Goal: Task Accomplishment & Management: Manage account settings

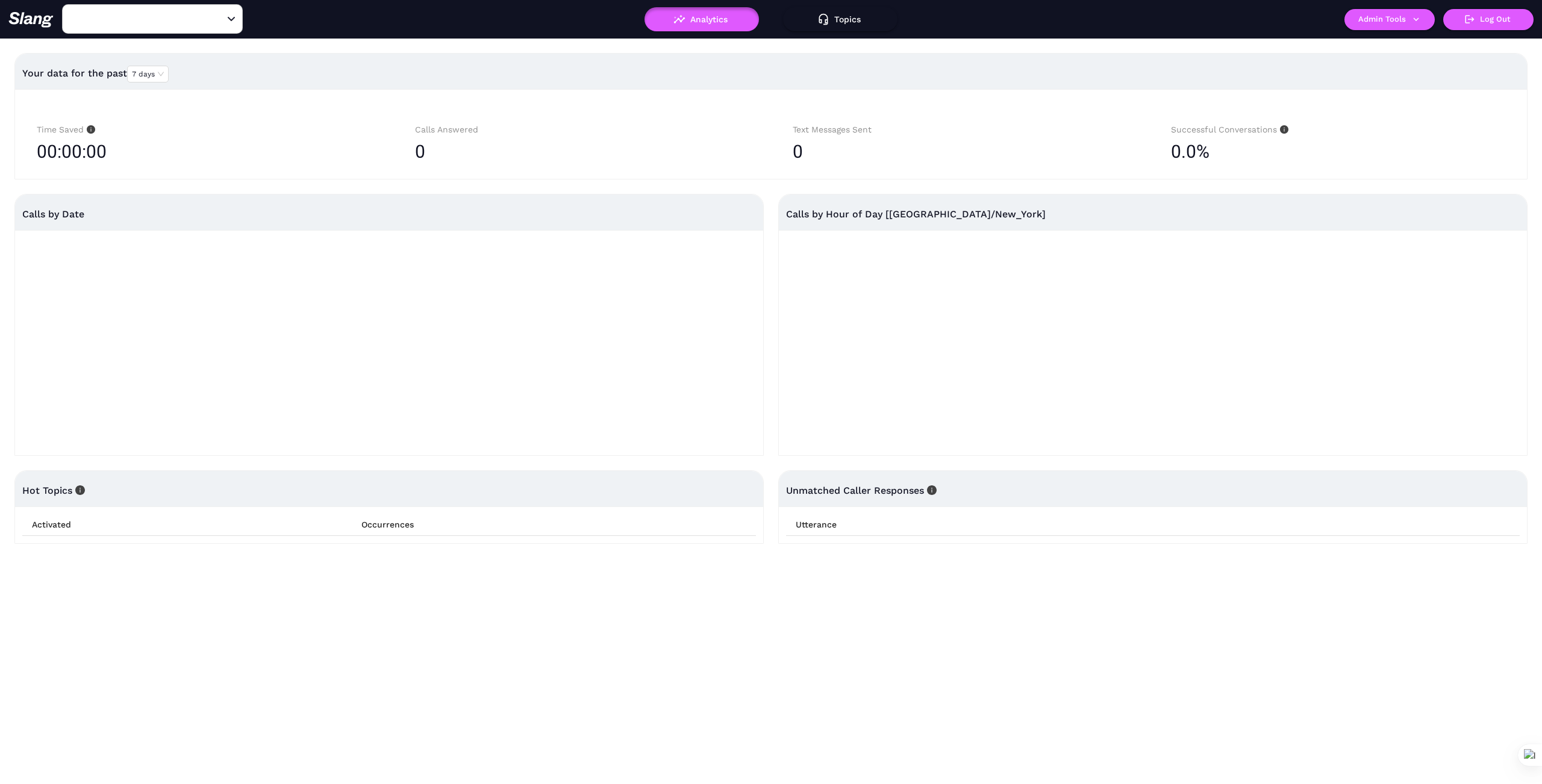
type input "1776"
click at [215, 20] on icon "Clear" at bounding box center [217, 19] width 12 height 12
click at [186, 19] on input "text" at bounding box center [133, 19] width 132 height 19
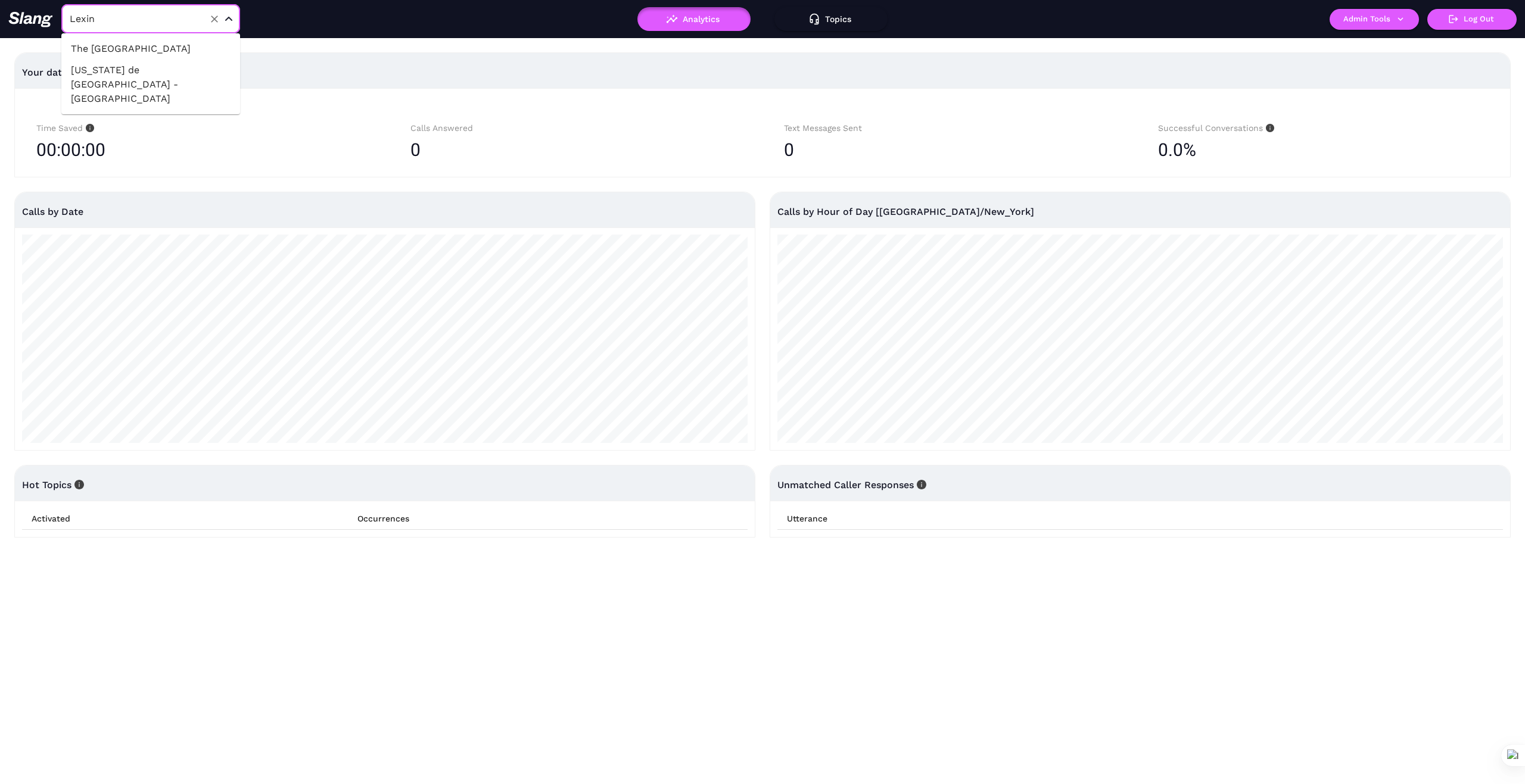
type input "Lexing"
click at [178, 48] on li "The [GEOGRAPHIC_DATA]" at bounding box center [150, 49] width 179 height 22
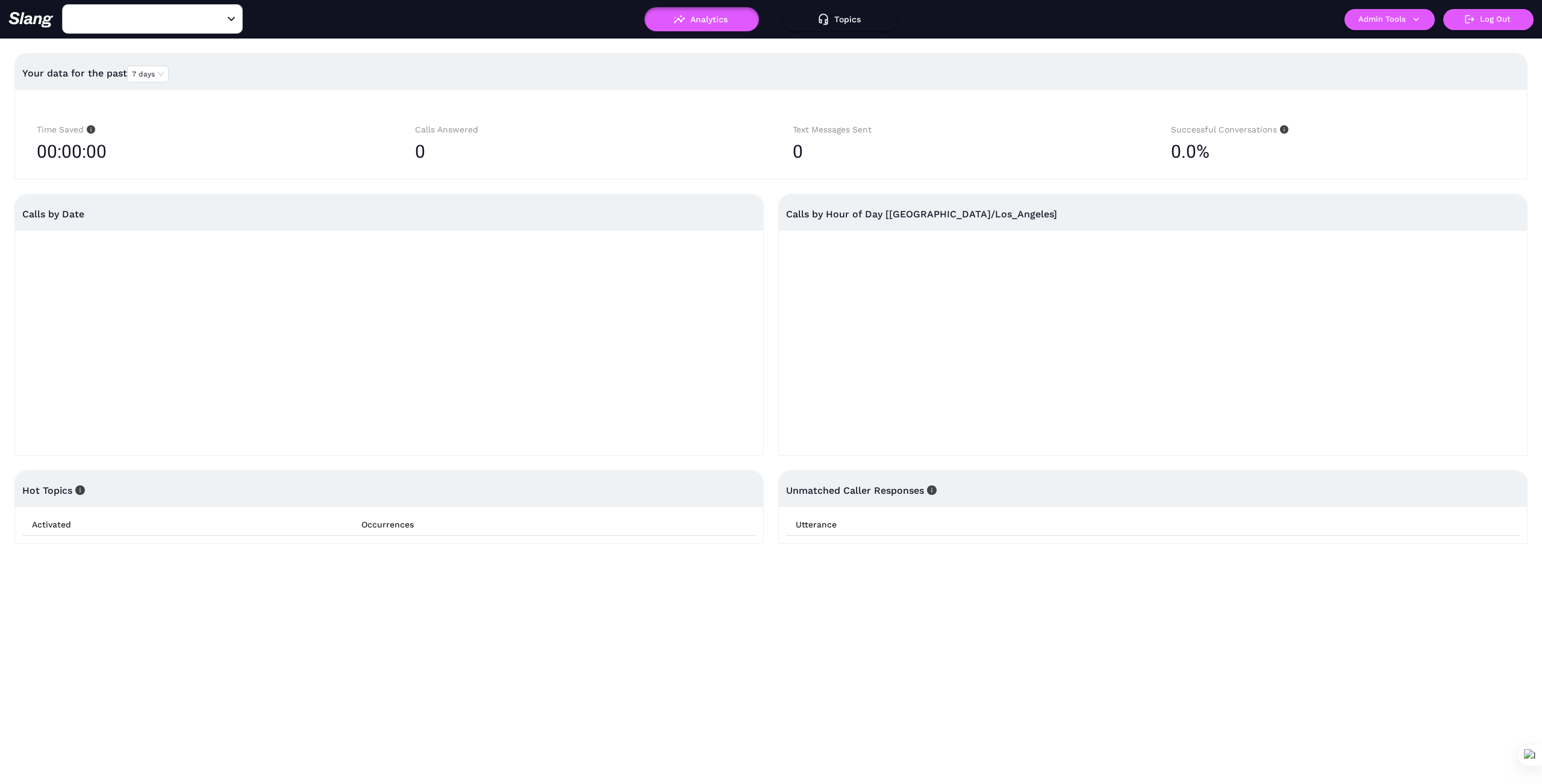
type input "The [GEOGRAPHIC_DATA]"
click at [1414, 19] on icon "button" at bounding box center [1417, 19] width 6 height 4
click at [1400, 45] on link "Manage current business" at bounding box center [1413, 46] width 118 height 14
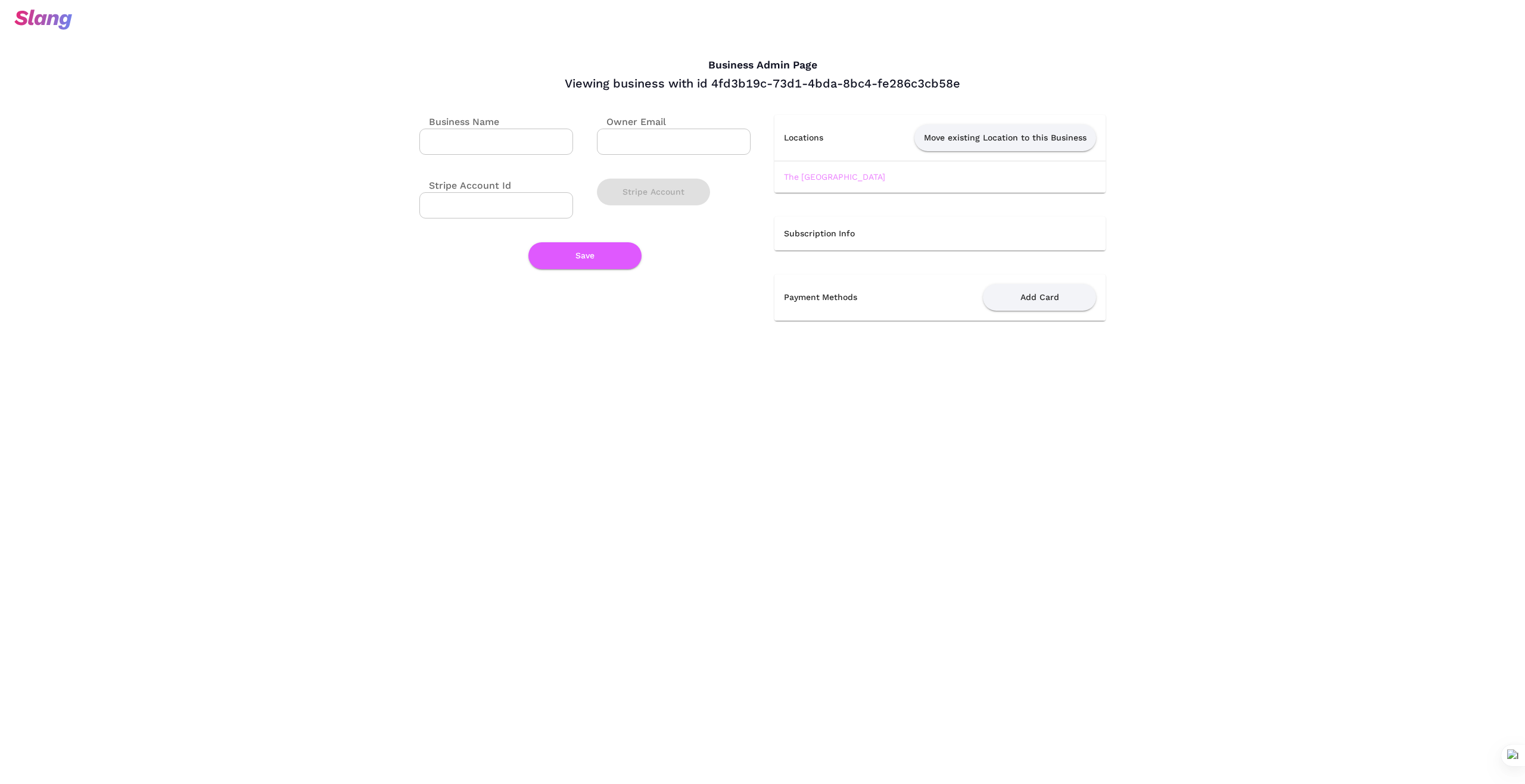
click at [847, 173] on link "The [GEOGRAPHIC_DATA]" at bounding box center [835, 177] width 102 height 9
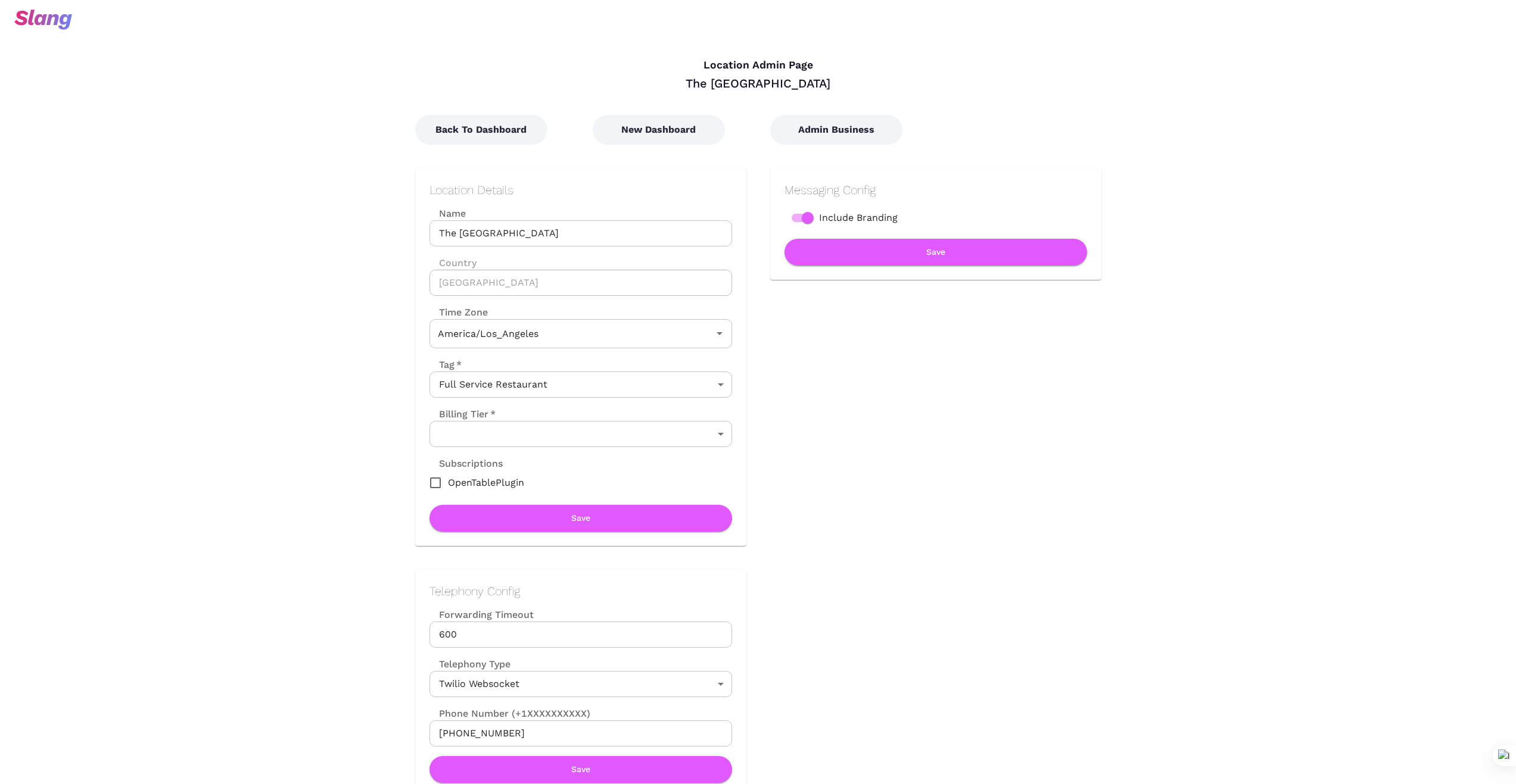
type input "Pacific Time"
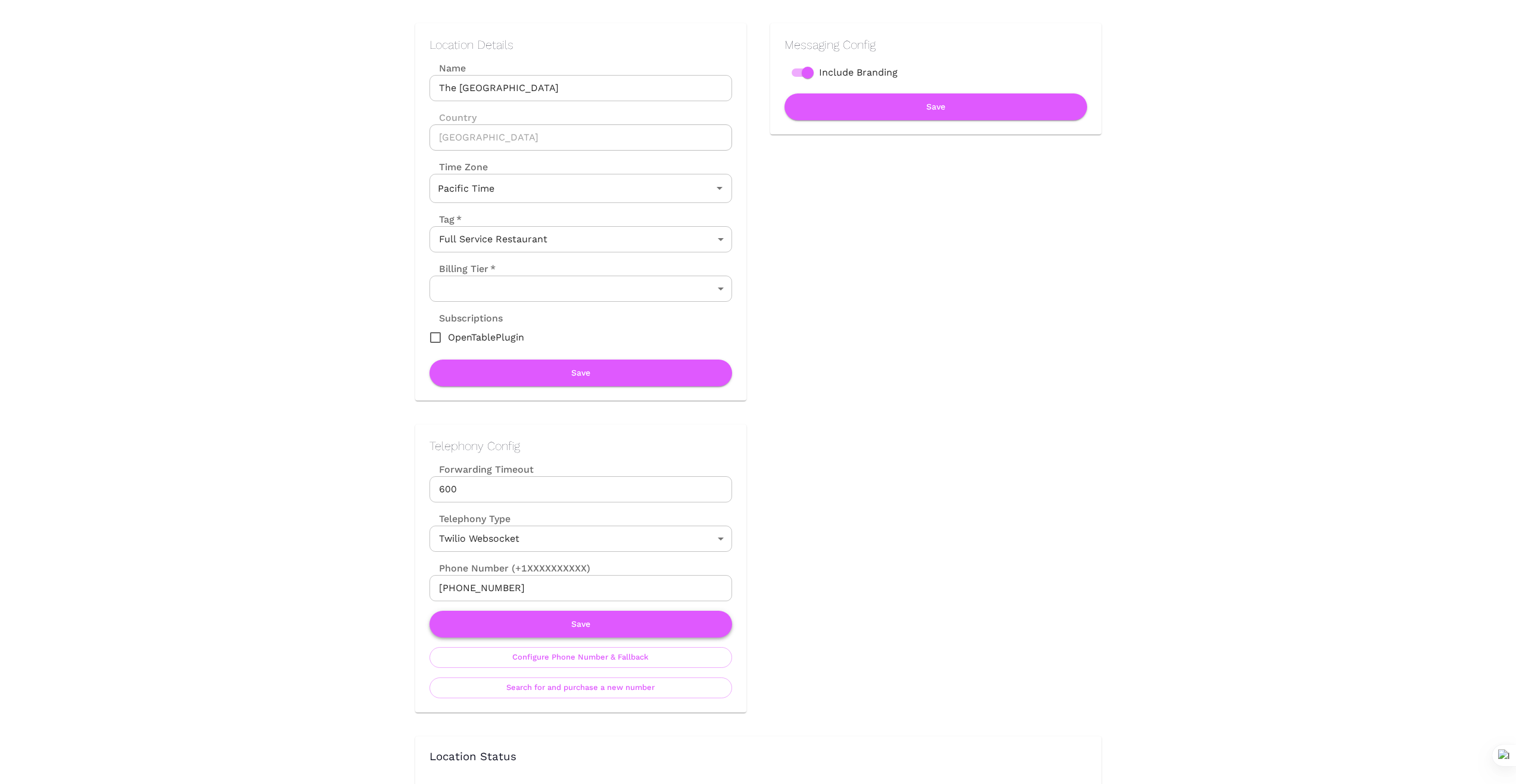
scroll to position [179, 0]
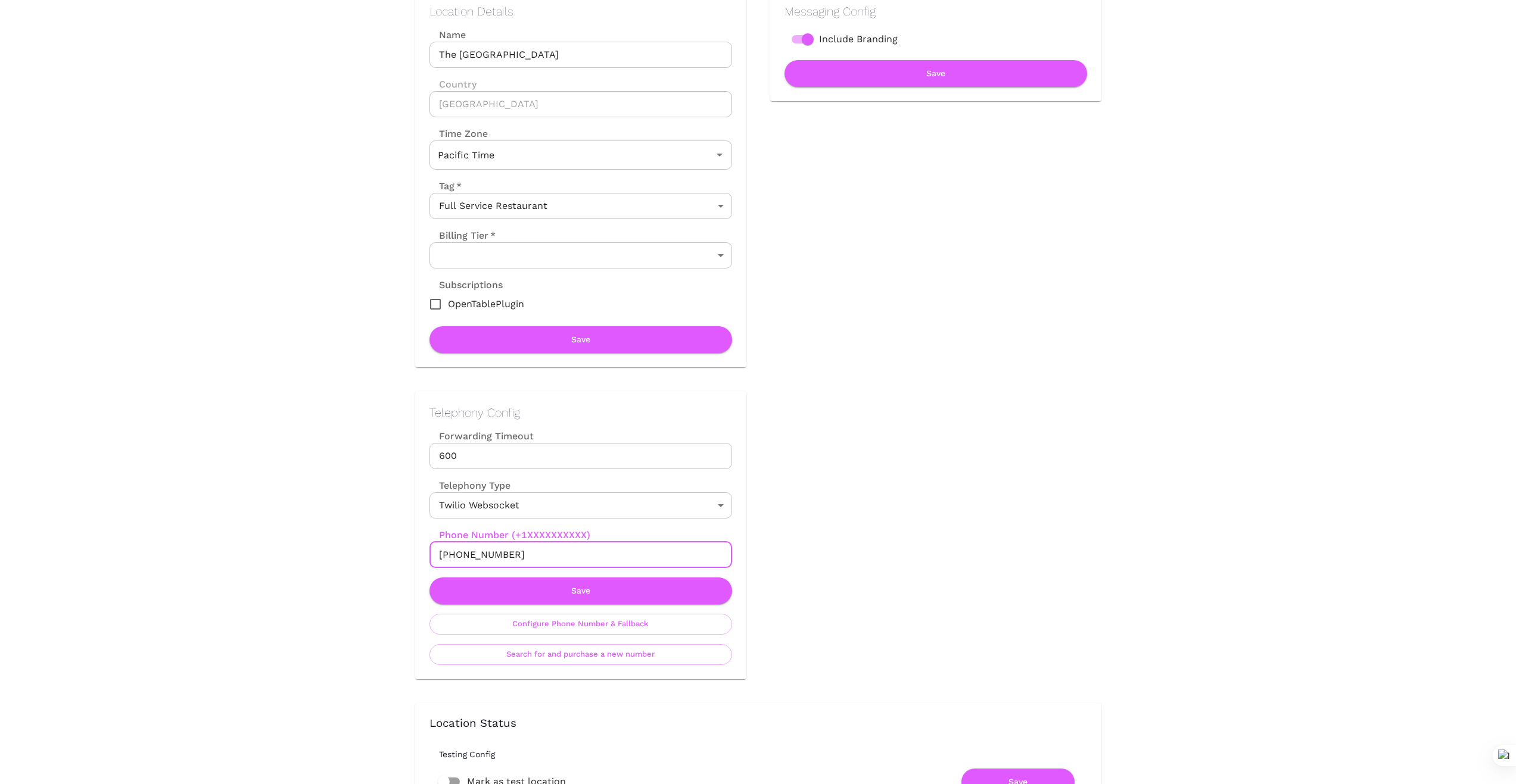
drag, startPoint x: 514, startPoint y: 555, endPoint x: 387, endPoint y: 562, distance: 127.2
drag, startPoint x: 1018, startPoint y: 574, endPoint x: 840, endPoint y: 568, distance: 178.1
drag, startPoint x: 541, startPoint y: 555, endPoint x: 387, endPoint y: 557, distance: 154.0
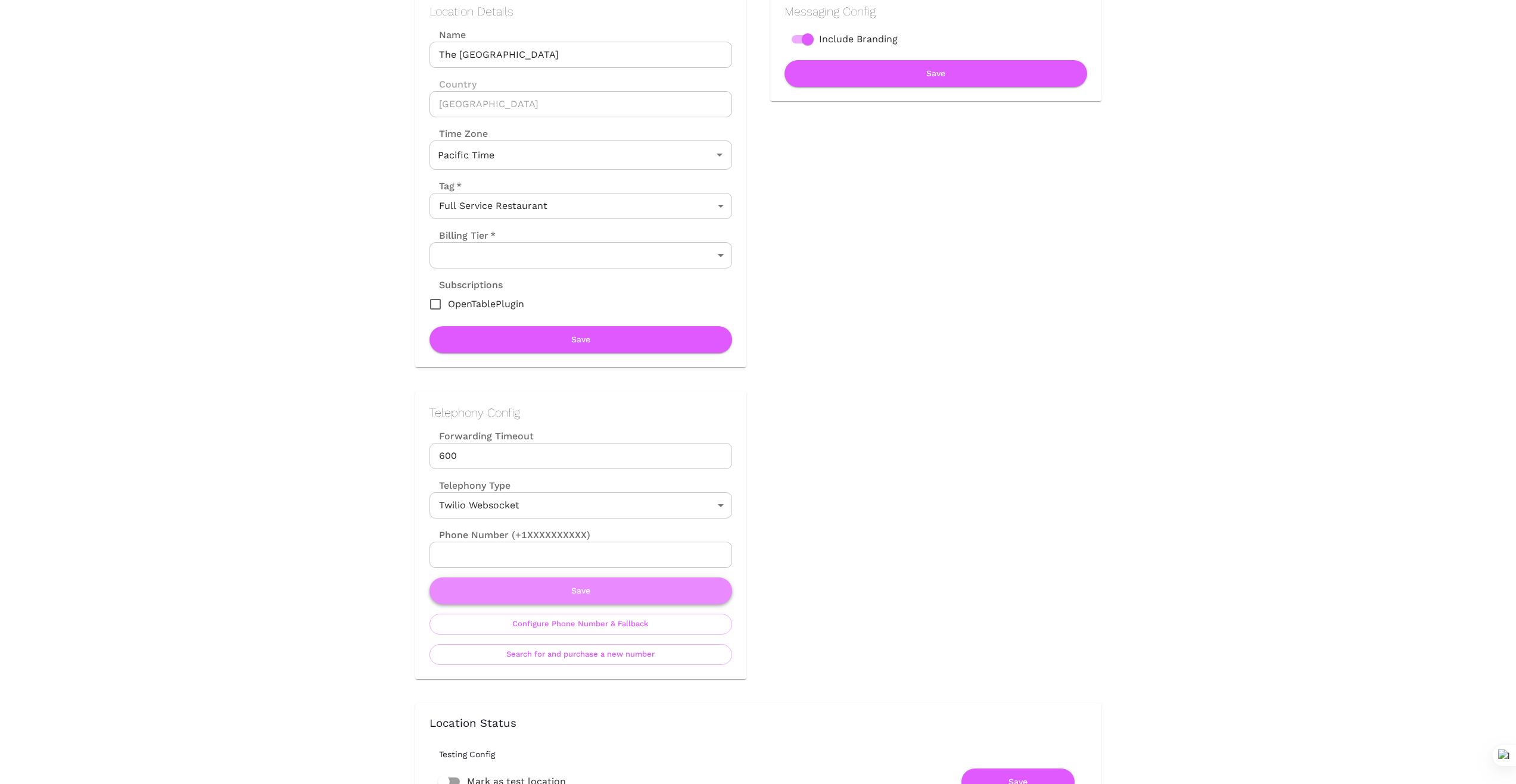
click at [619, 594] on button "Save" at bounding box center [581, 591] width 303 height 27
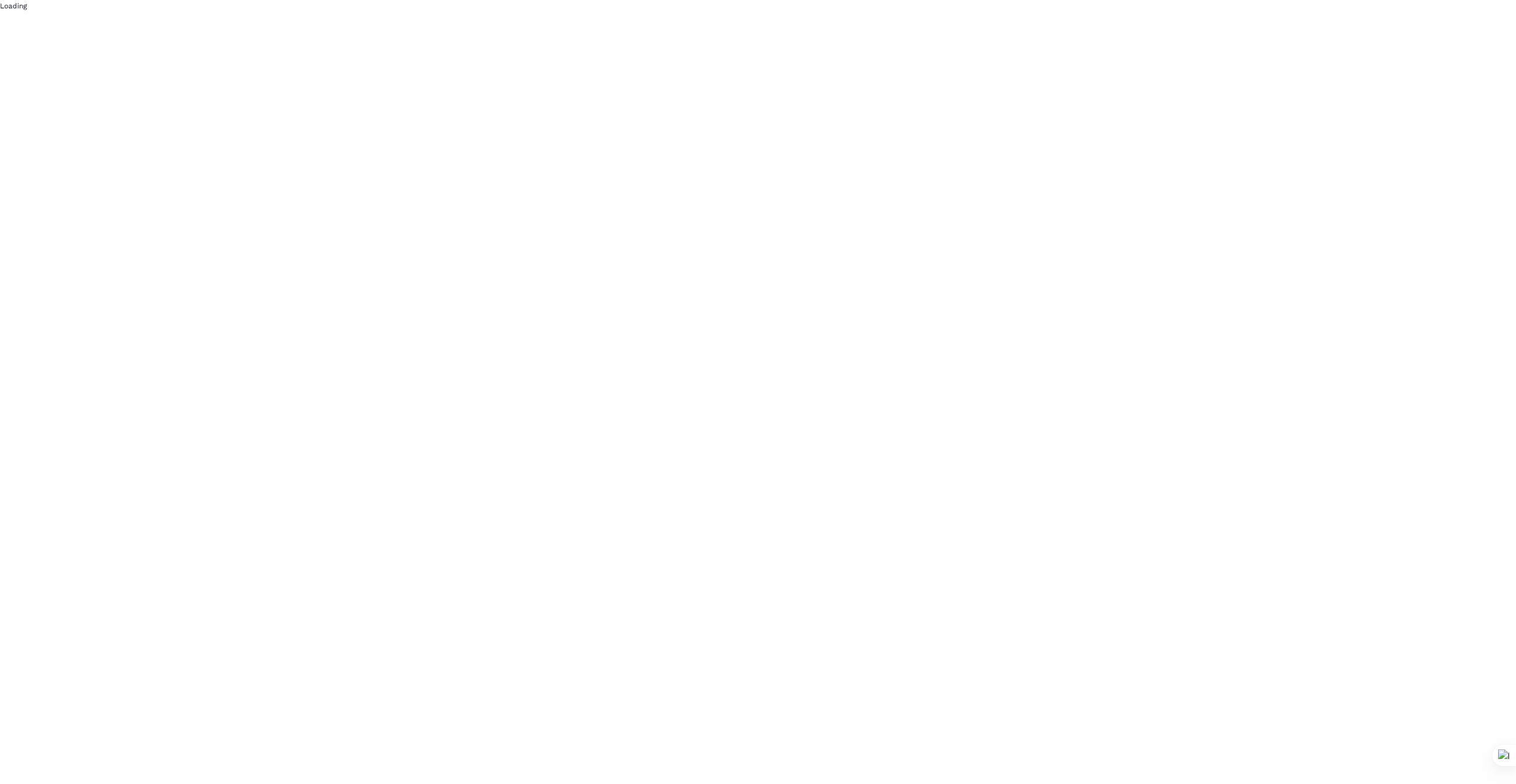
scroll to position [0, 0]
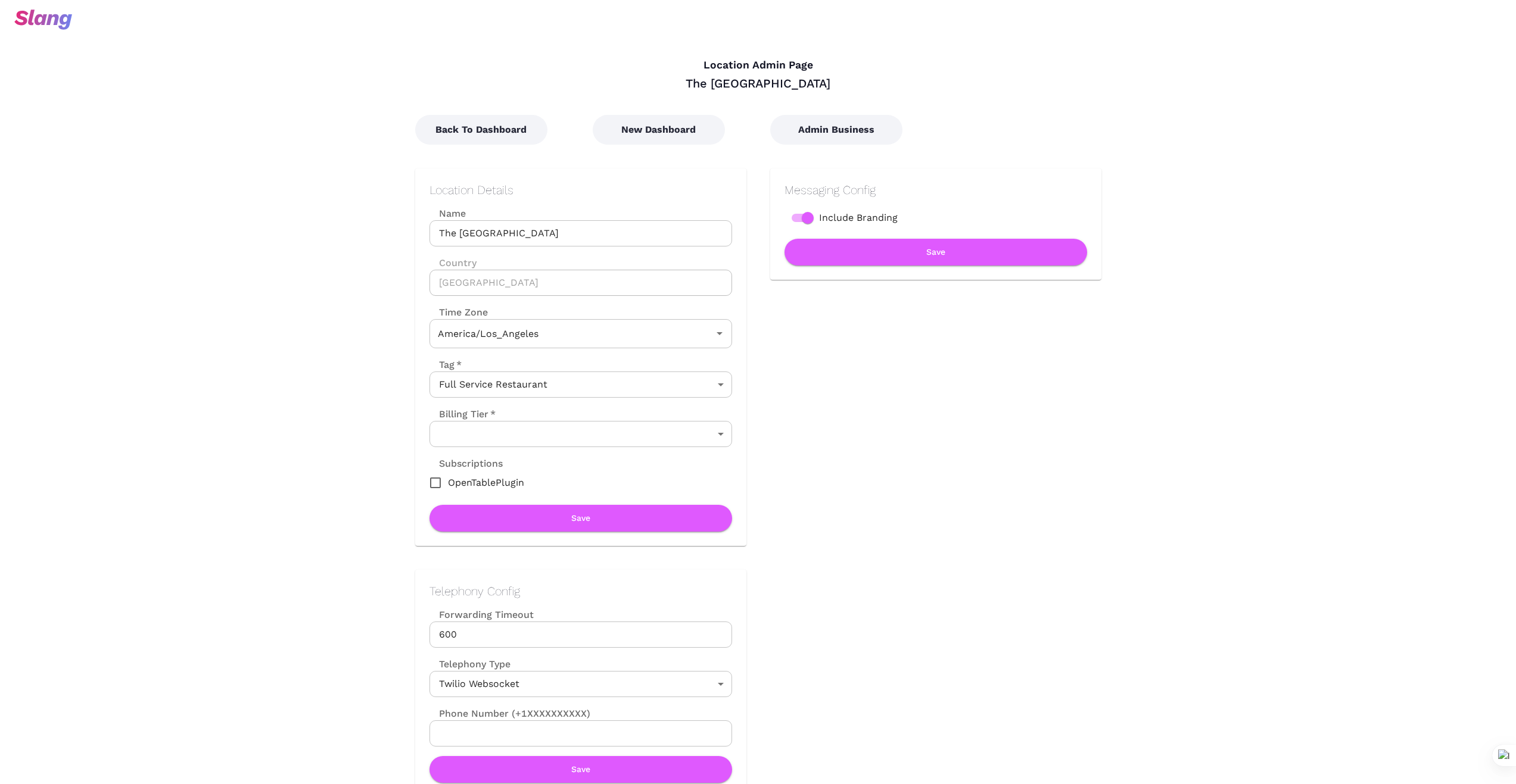
type input "Pacific Time"
click at [673, 134] on button "New Dashboard" at bounding box center [658, 130] width 133 height 30
type input "Pacific Time"
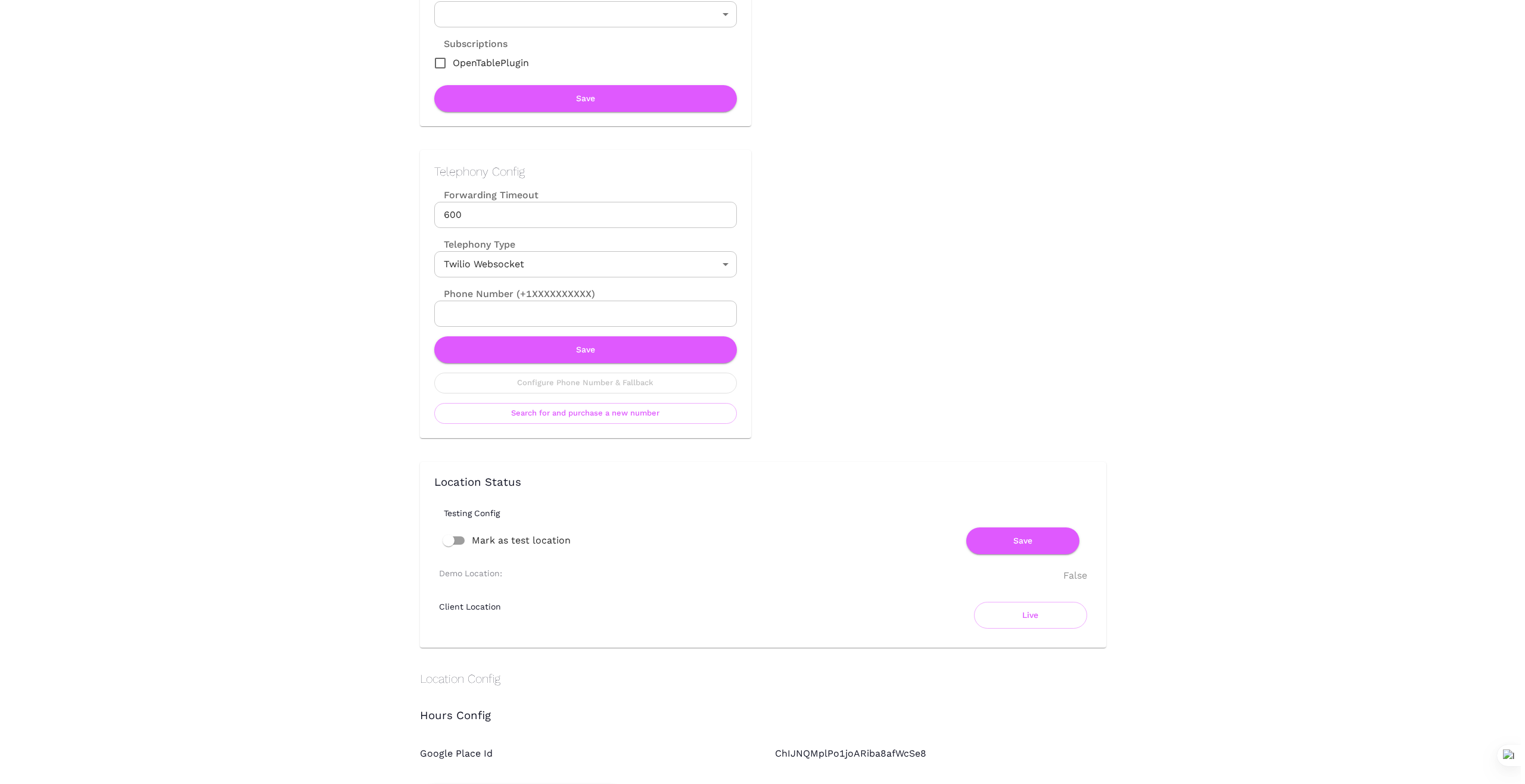
scroll to position [436, 0]
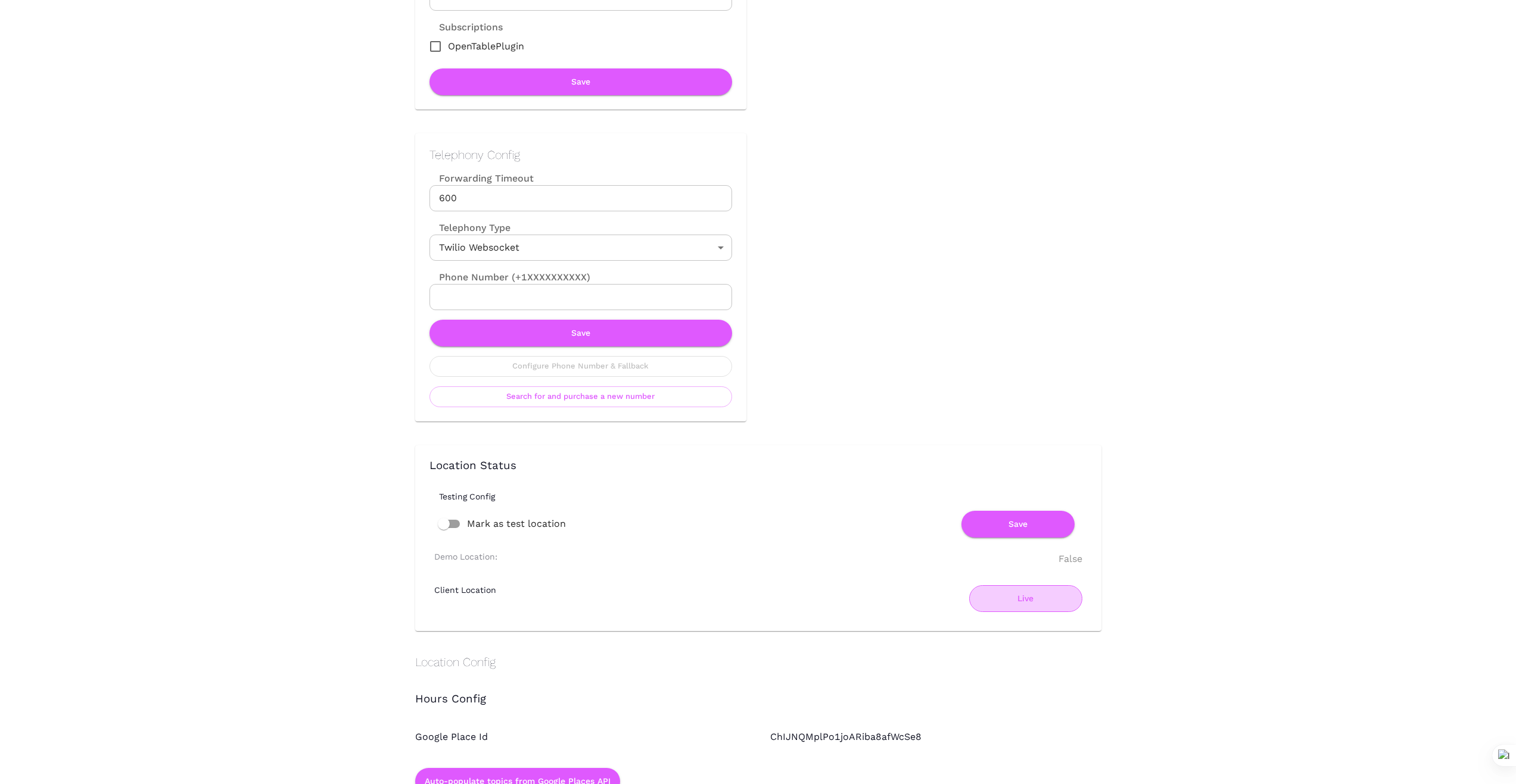
click at [1007, 607] on button "Live" at bounding box center [1026, 599] width 113 height 27
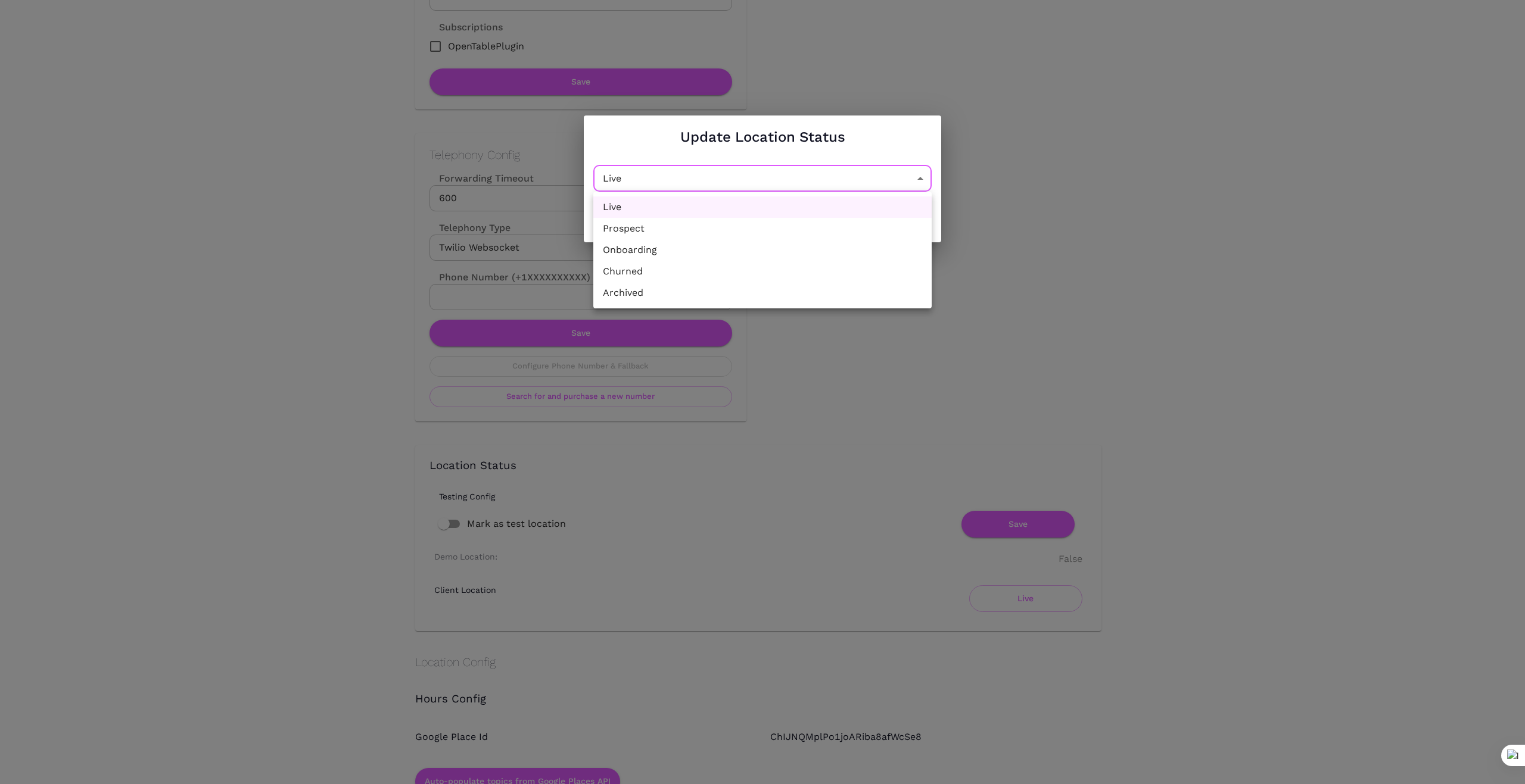
click at [758, 274] on li "Churned" at bounding box center [762, 271] width 338 height 22
type input "Churned"
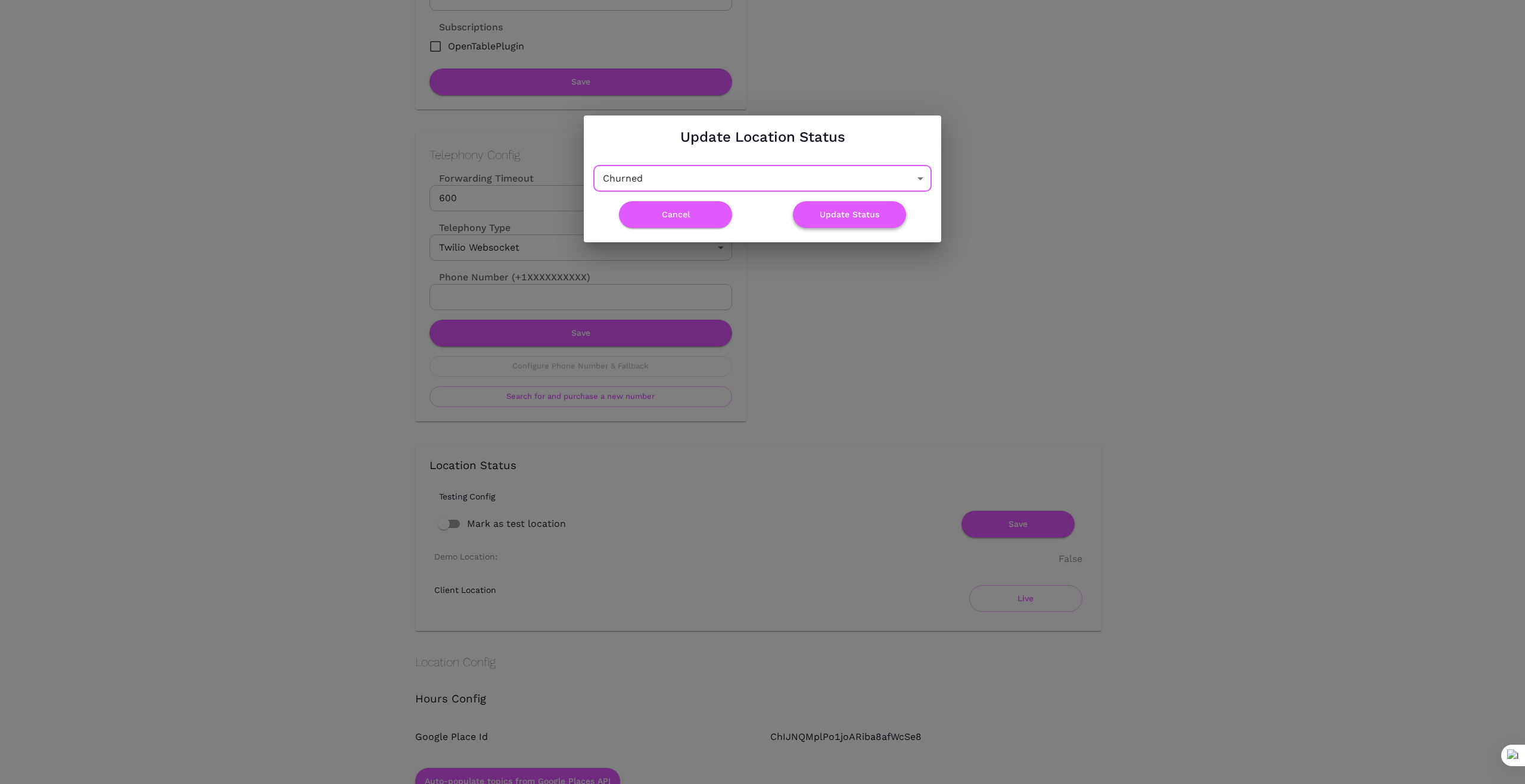
click at [857, 211] on button "Update Status" at bounding box center [849, 214] width 113 height 27
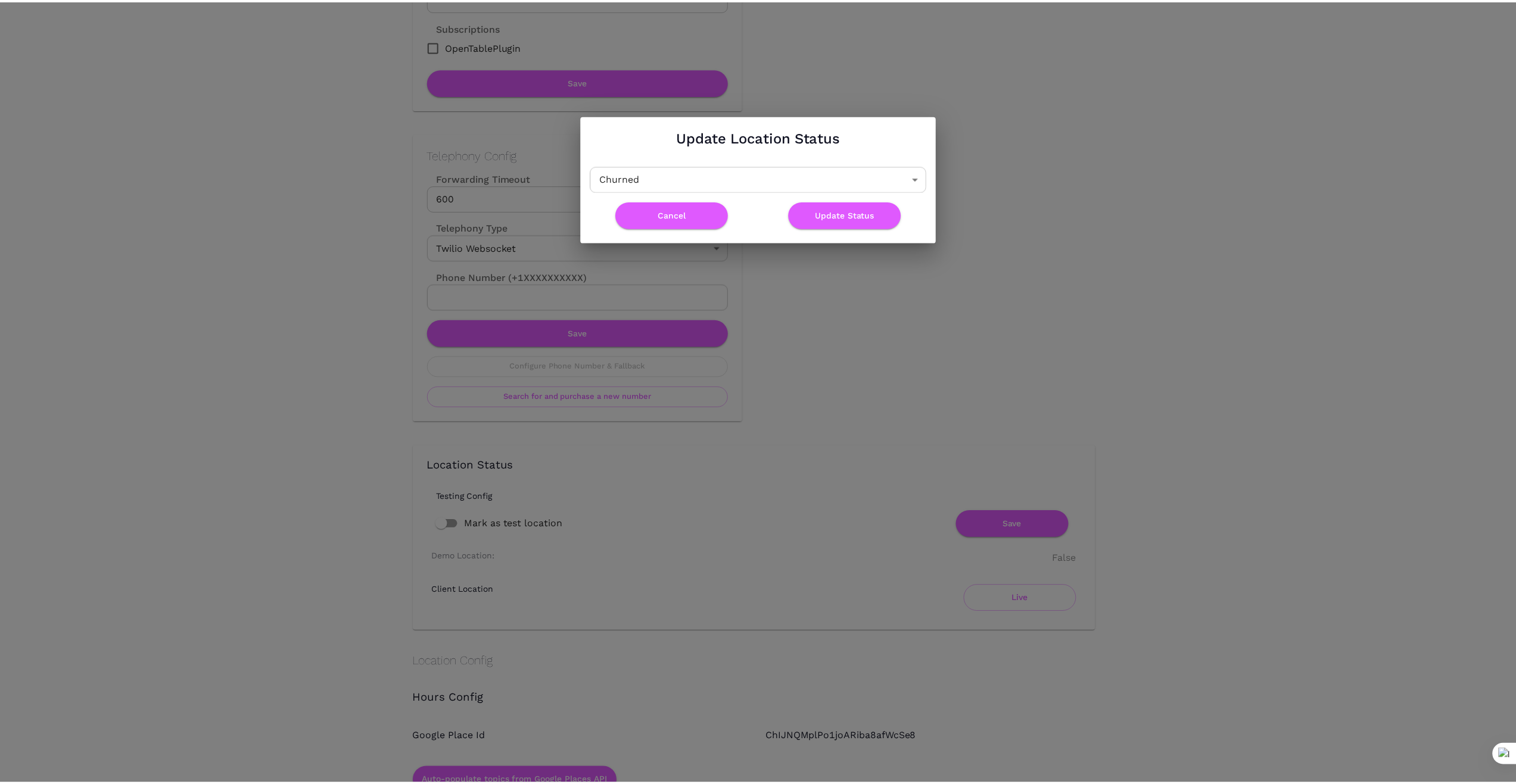
scroll to position [0, 0]
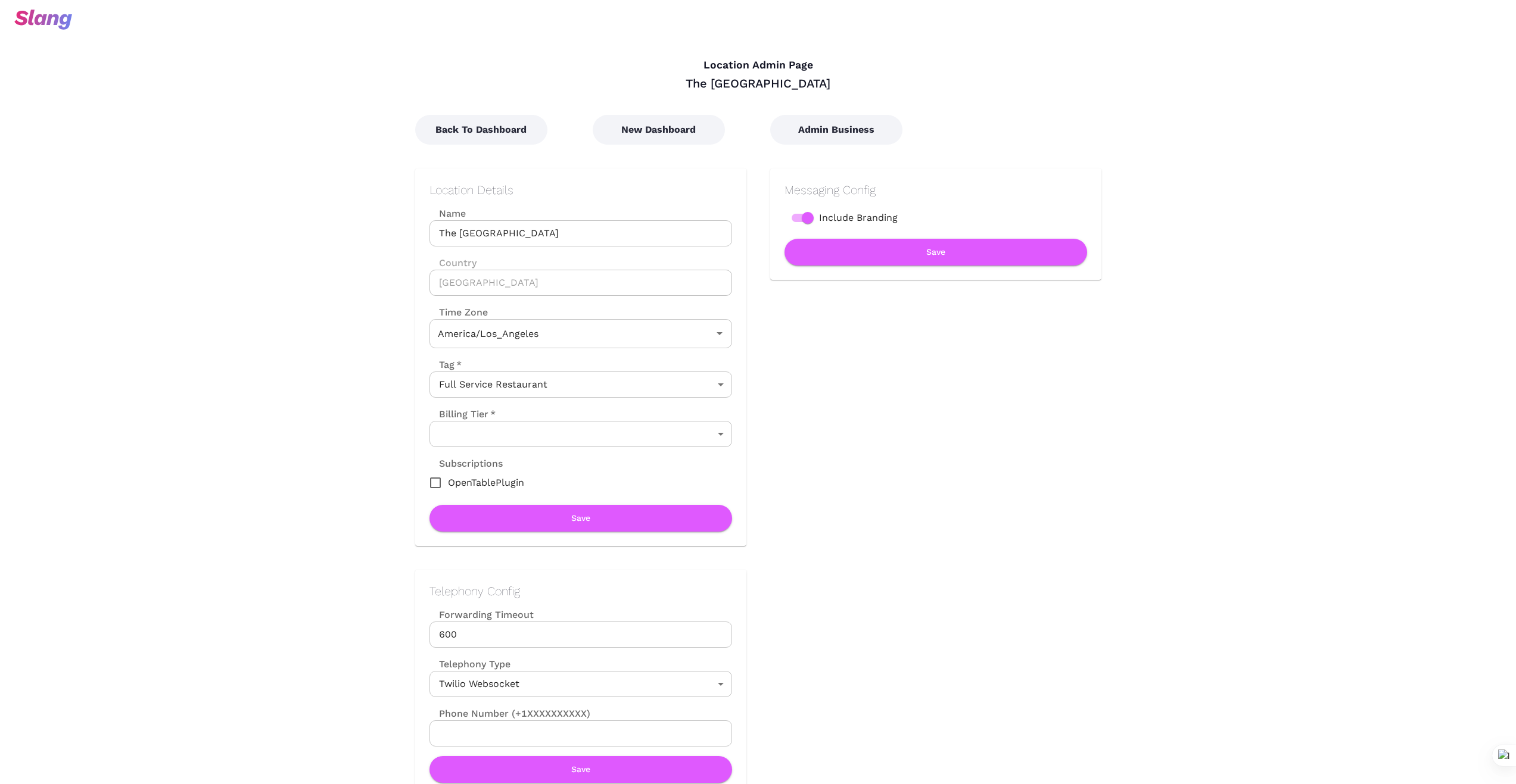
type input "Pacific Time"
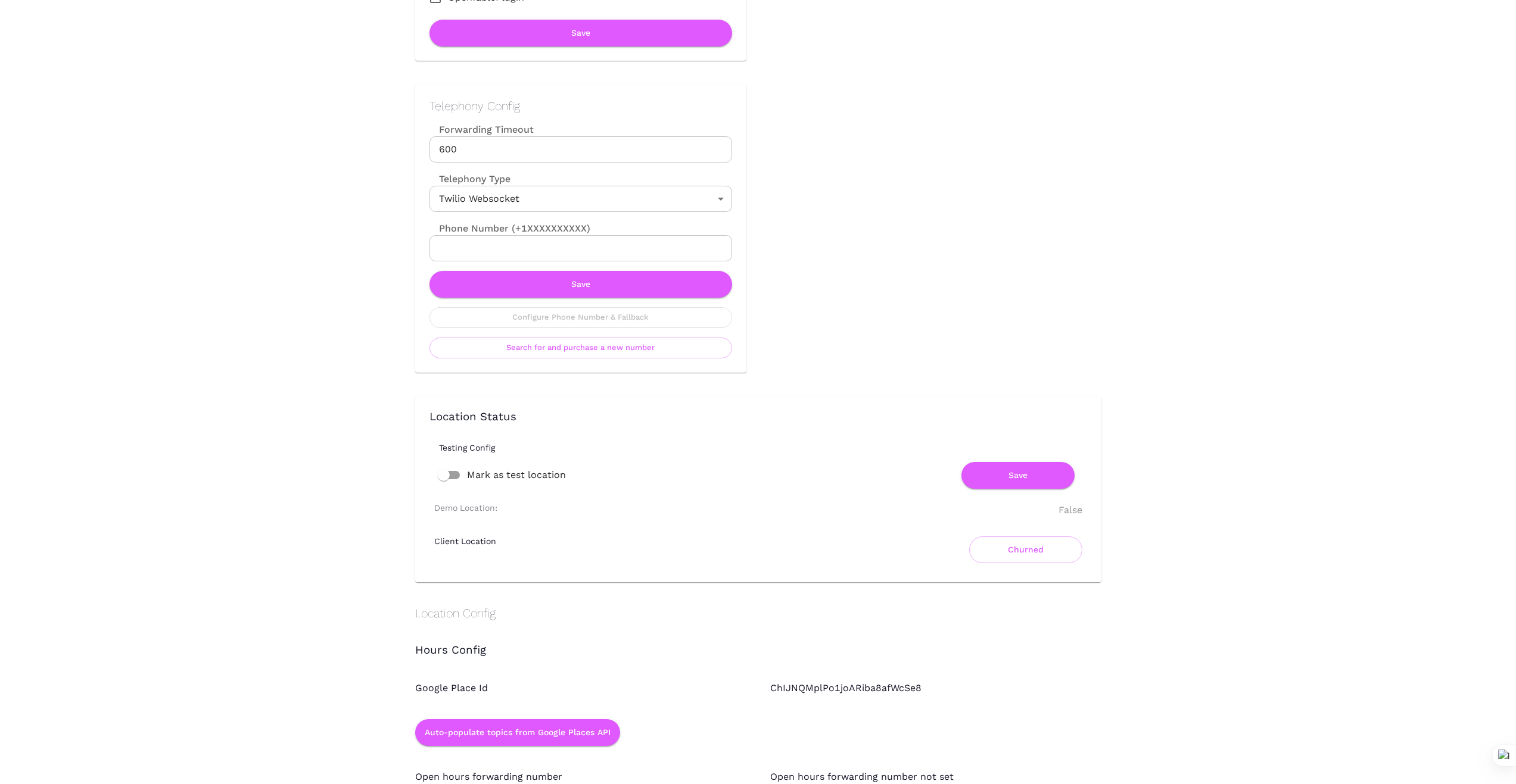
scroll to position [496, 0]
